Goal: Task Accomplishment & Management: Use online tool/utility

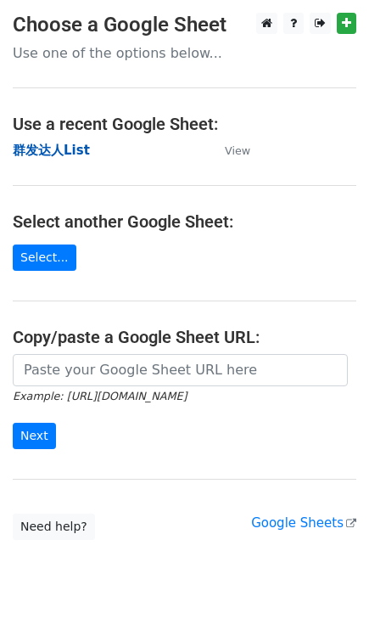
click at [70, 154] on strong "群发达人List" at bounding box center [51, 150] width 77 height 15
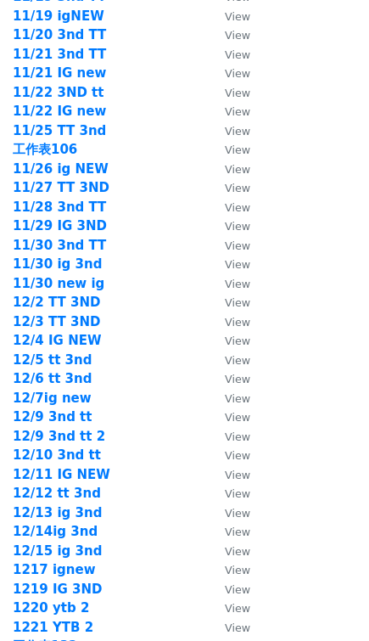
scroll to position [2471, 0]
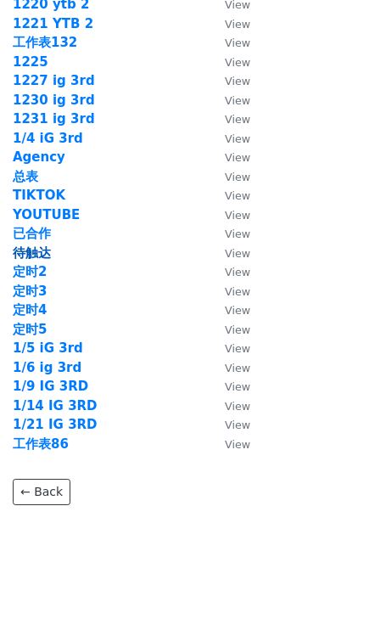
click at [49, 253] on strong "待触达" at bounding box center [32, 252] width 38 height 15
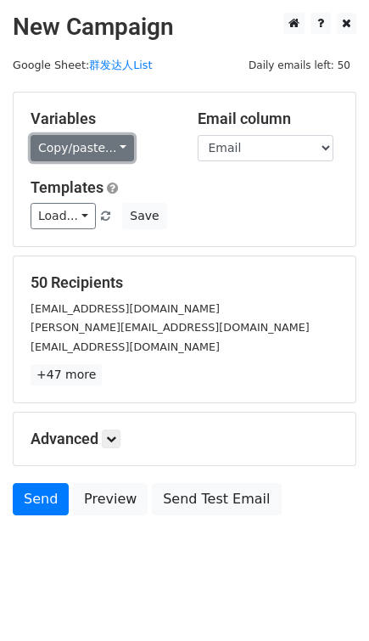
drag, startPoint x: 65, startPoint y: 183, endPoint x: 76, endPoint y: 159, distance: 26.6
click at [76, 160] on link "Copy/paste..." at bounding box center [83, 148] width 104 height 26
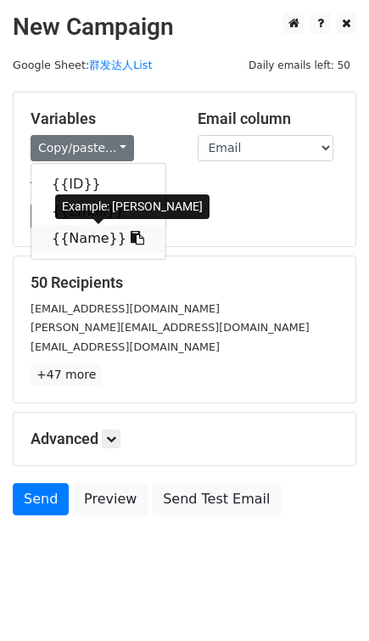
click at [89, 241] on link "{{Name}}" at bounding box center [98, 238] width 134 height 27
